Goal: Task Accomplishment & Management: Manage account settings

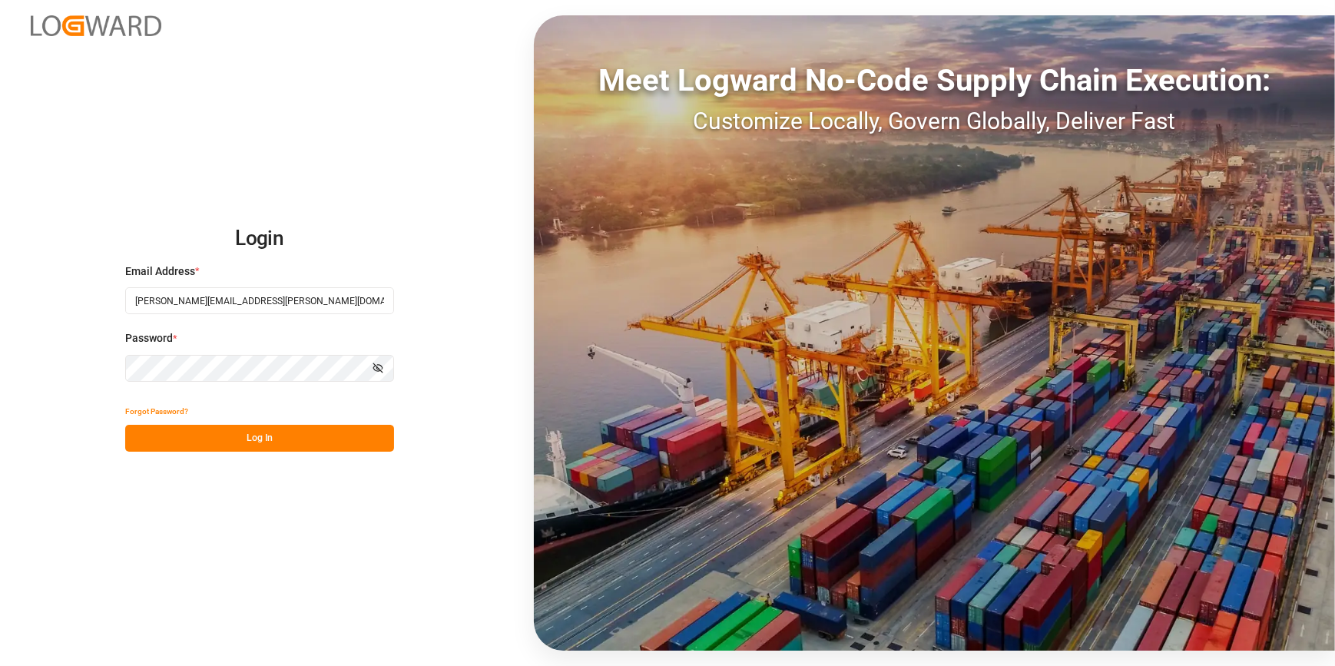
click at [252, 446] on button "Log In" at bounding box center [259, 438] width 269 height 27
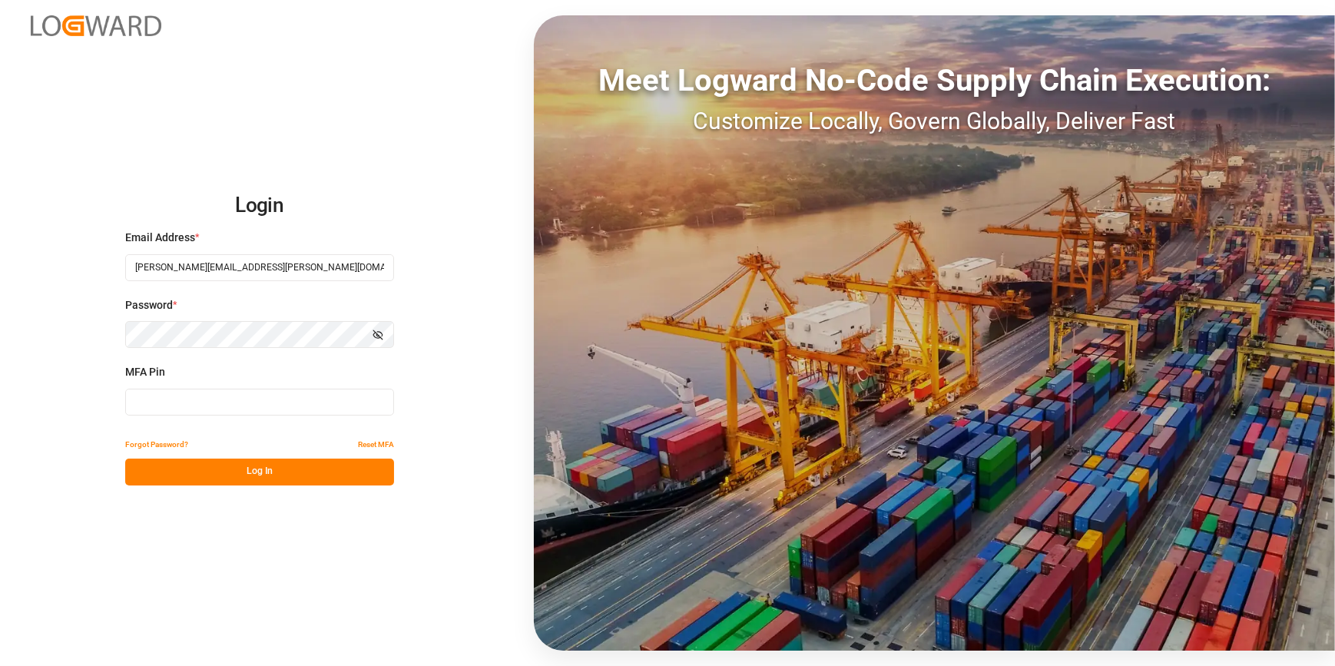
click at [171, 400] on input at bounding box center [259, 402] width 269 height 27
click at [190, 612] on div "Login Email Address * [PERSON_NAME][EMAIL_ADDRESS][PERSON_NAME][DOMAIN_NAME] Pa…" at bounding box center [667, 333] width 1335 height 666
click at [292, 607] on div "Login Email Address * [PERSON_NAME][EMAIL_ADDRESS][PERSON_NAME][DOMAIN_NAME] Pa…" at bounding box center [667, 333] width 1335 height 666
click at [213, 409] on input at bounding box center [259, 402] width 269 height 27
click at [237, 402] on input at bounding box center [259, 402] width 269 height 27
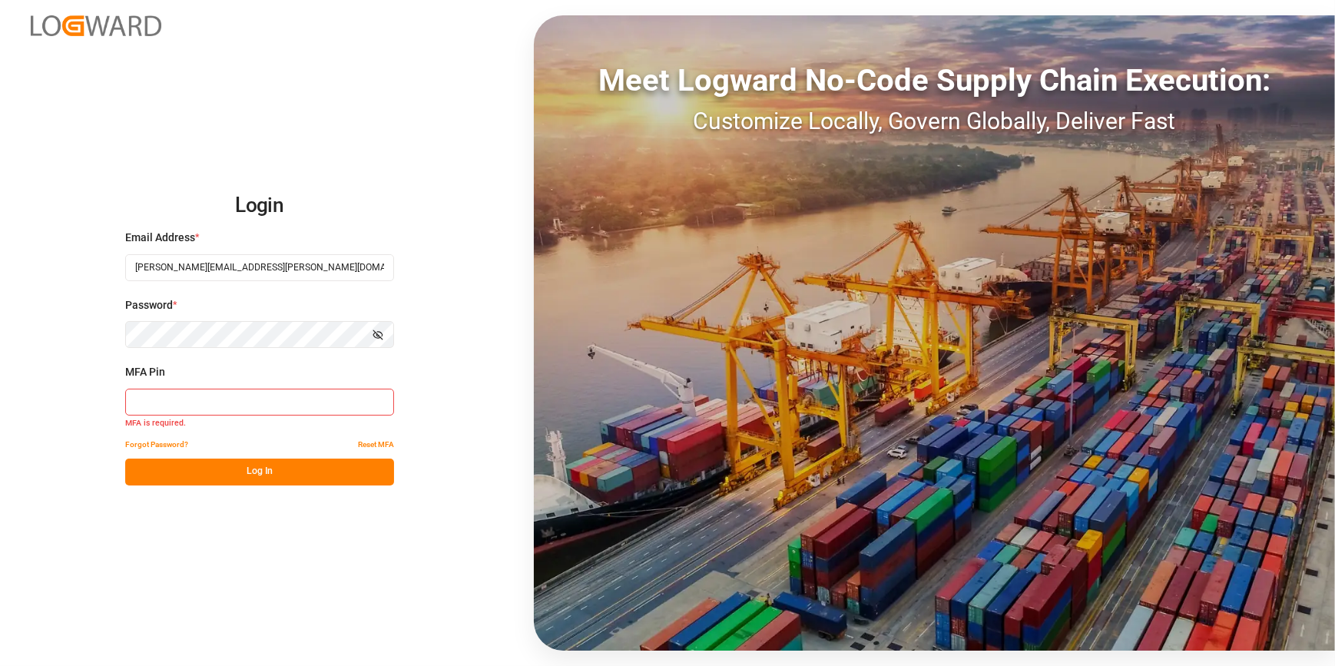
type input "9"
type input "314328"
click at [263, 477] on button "Log In" at bounding box center [259, 472] width 269 height 27
click at [227, 469] on button "Log In" at bounding box center [259, 472] width 269 height 27
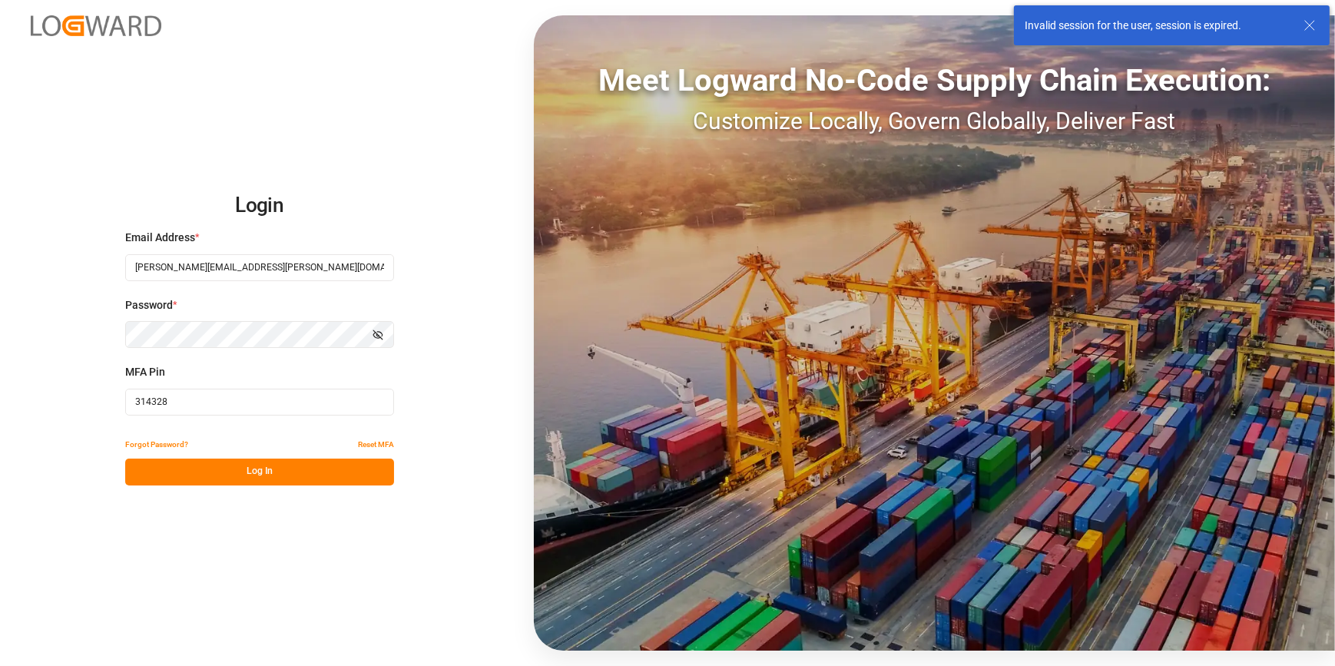
drag, startPoint x: 176, startPoint y: 408, endPoint x: 77, endPoint y: 391, distance: 100.5
click at [76, 395] on div "Login Email Address * [PERSON_NAME][EMAIL_ADDRESS][PERSON_NAME][DOMAIN_NAME] Pa…" at bounding box center [667, 333] width 1335 height 666
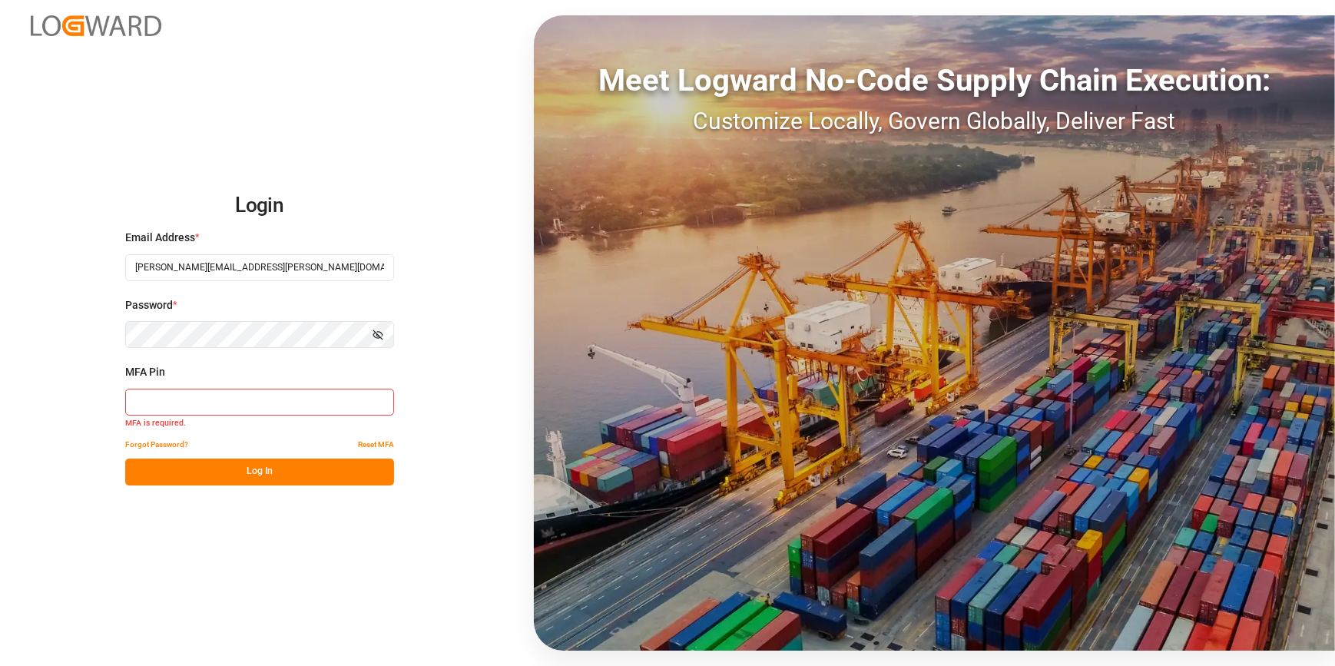
click at [143, 396] on input at bounding box center [259, 402] width 269 height 27
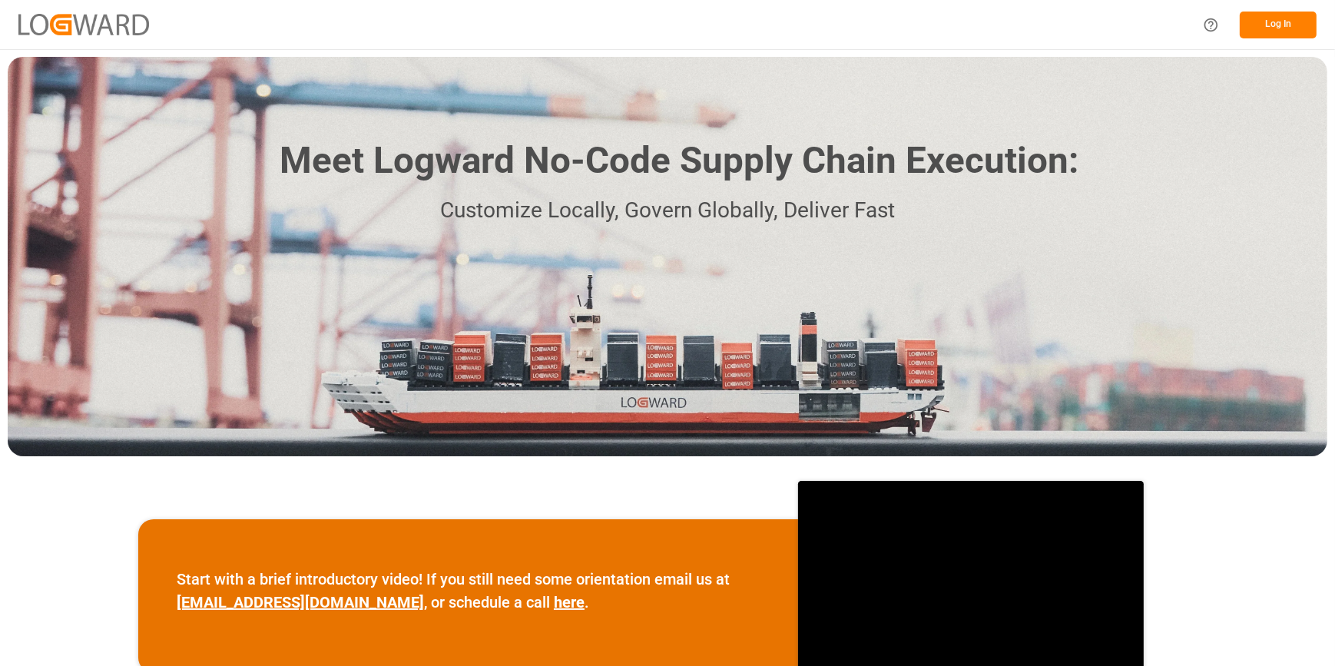
click at [1259, 26] on button "Log In" at bounding box center [1278, 25] width 77 height 27
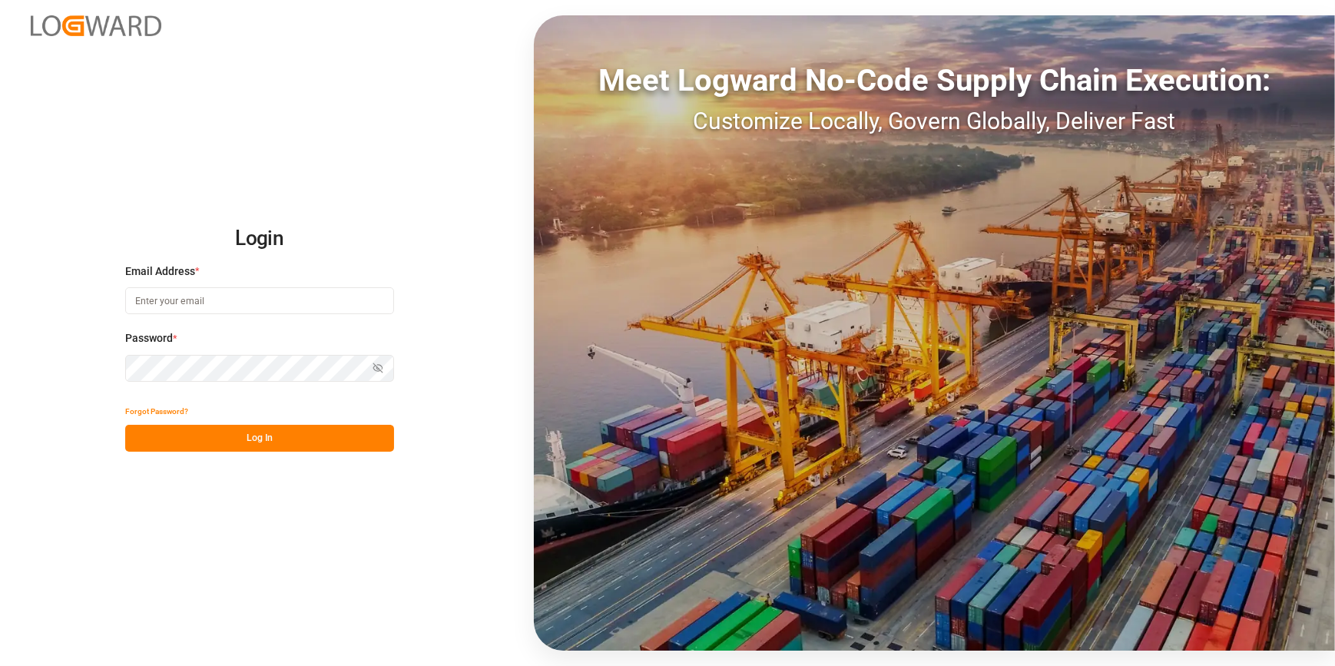
type input "[PERSON_NAME][EMAIL_ADDRESS][PERSON_NAME][DOMAIN_NAME]"
click at [189, 430] on button "Log In" at bounding box center [259, 438] width 269 height 27
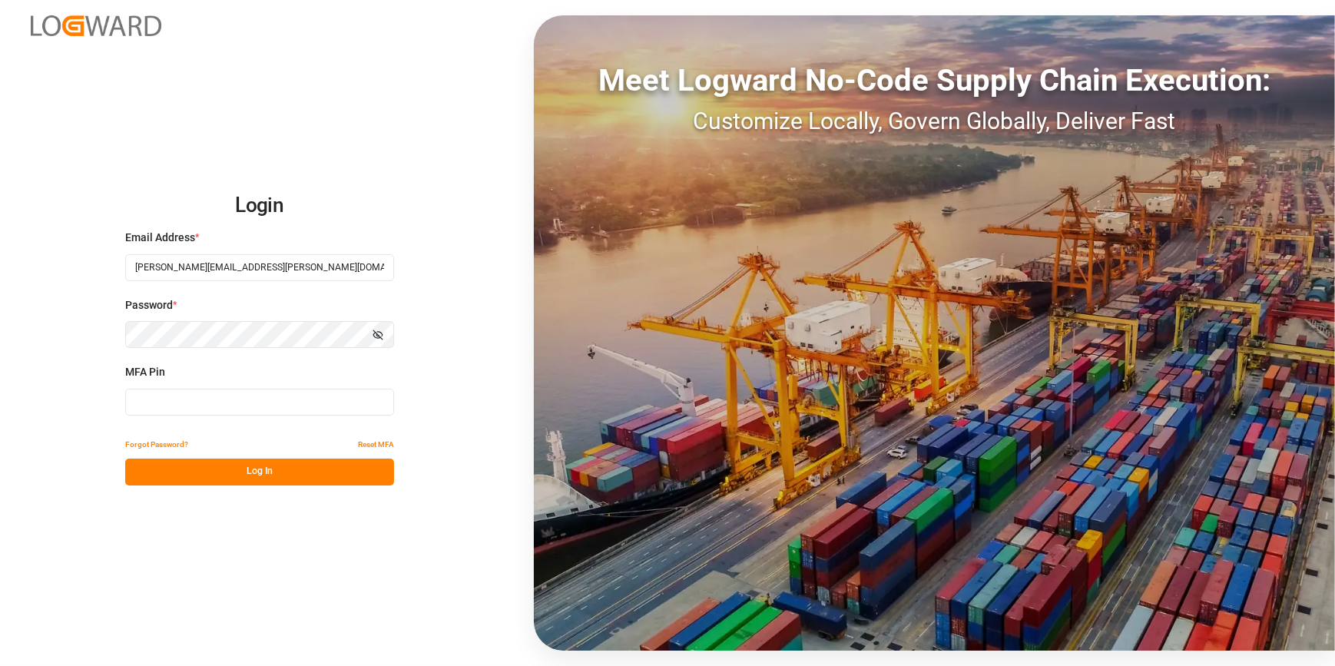
click at [154, 409] on input at bounding box center [259, 402] width 269 height 27
type input "906517"
click at [171, 461] on button "Log In" at bounding box center [259, 472] width 269 height 27
